Goal: Information Seeking & Learning: Find specific page/section

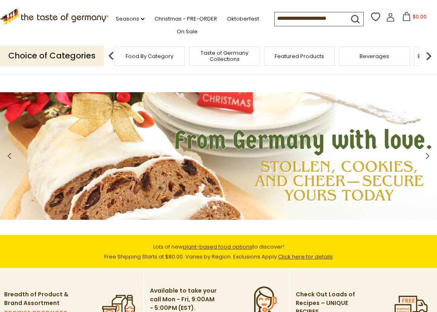
click at [156, 56] on span "Food By Category" at bounding box center [150, 56] width 48 height 6
click at [294, 17] on input at bounding box center [310, 18] width 70 height 12
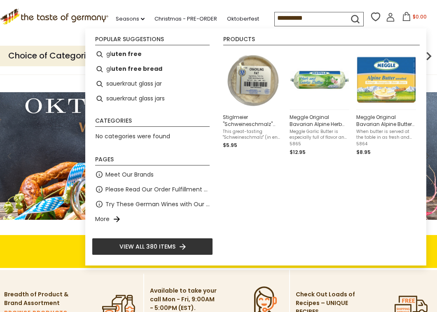
type input "**********"
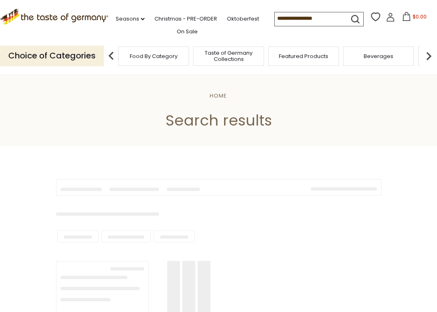
type input "**********"
